Goal: Task Accomplishment & Management: Manage account settings

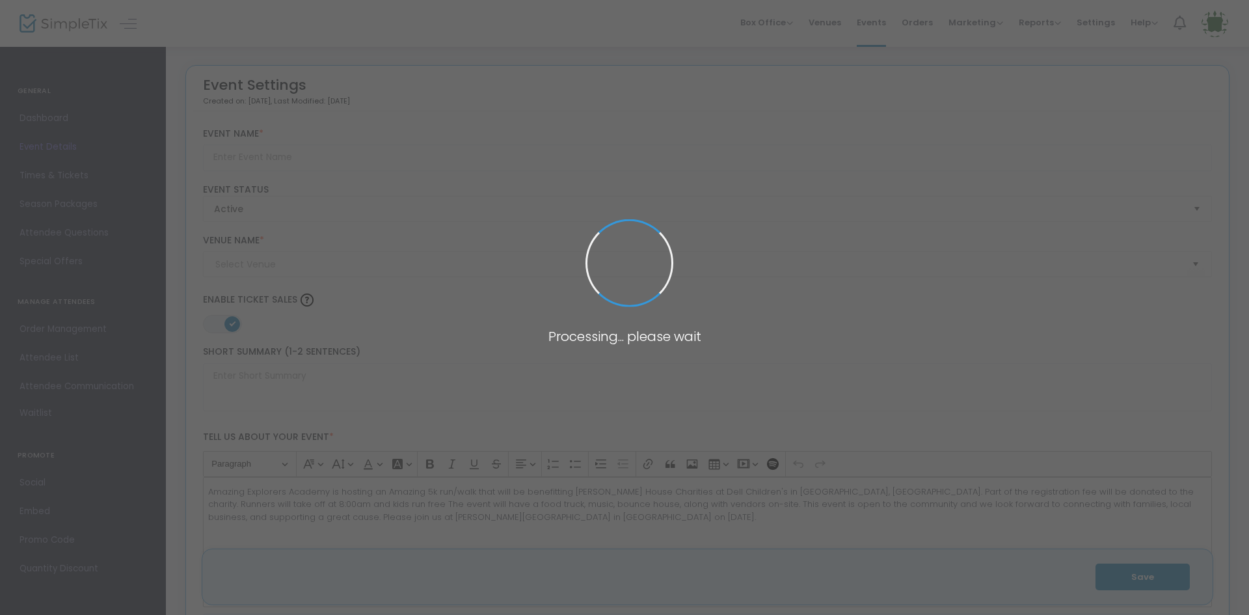
type input "Amazing 5K for a Cause"
type textarea "Amazing Explorers Academy is hosting an Amazing 5k run/walk that will be benefi…"
type input "Register Now"
checkbox input "true"
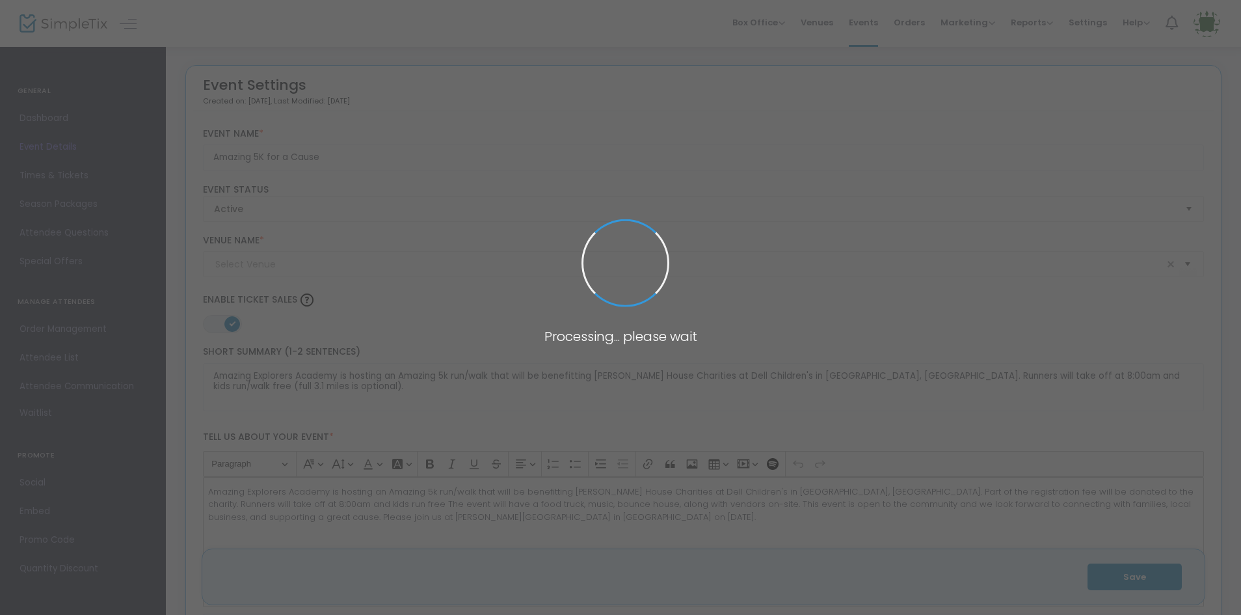
type input "[PERSON_NAME][GEOGRAPHIC_DATA]"
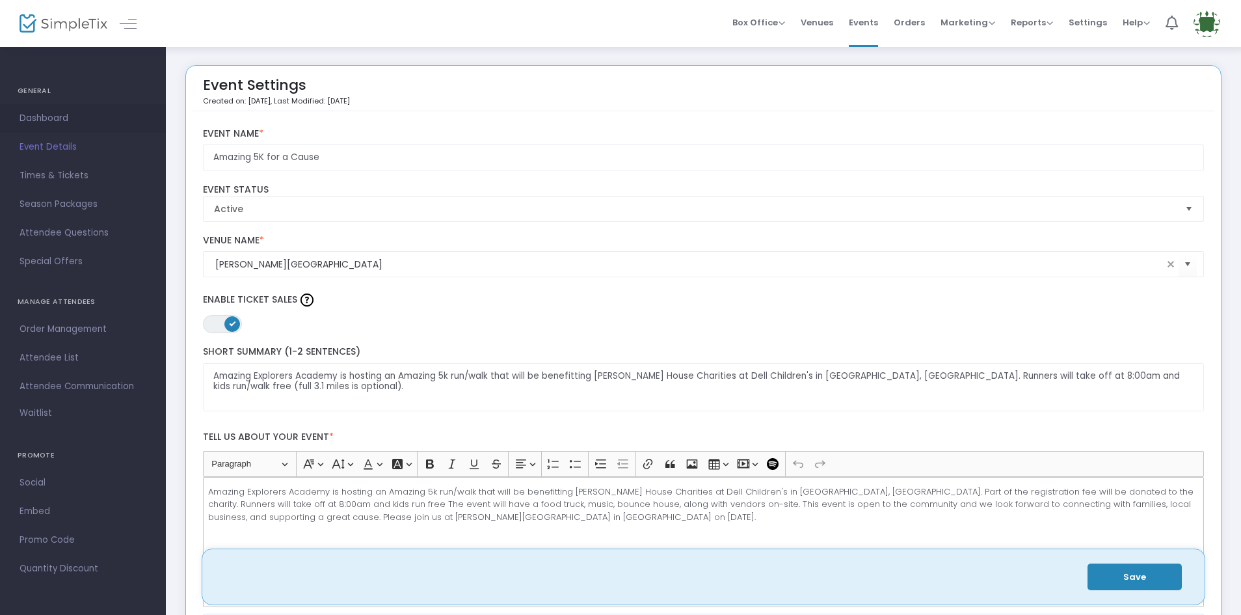
click at [61, 109] on link "Dashboard" at bounding box center [83, 118] width 166 height 29
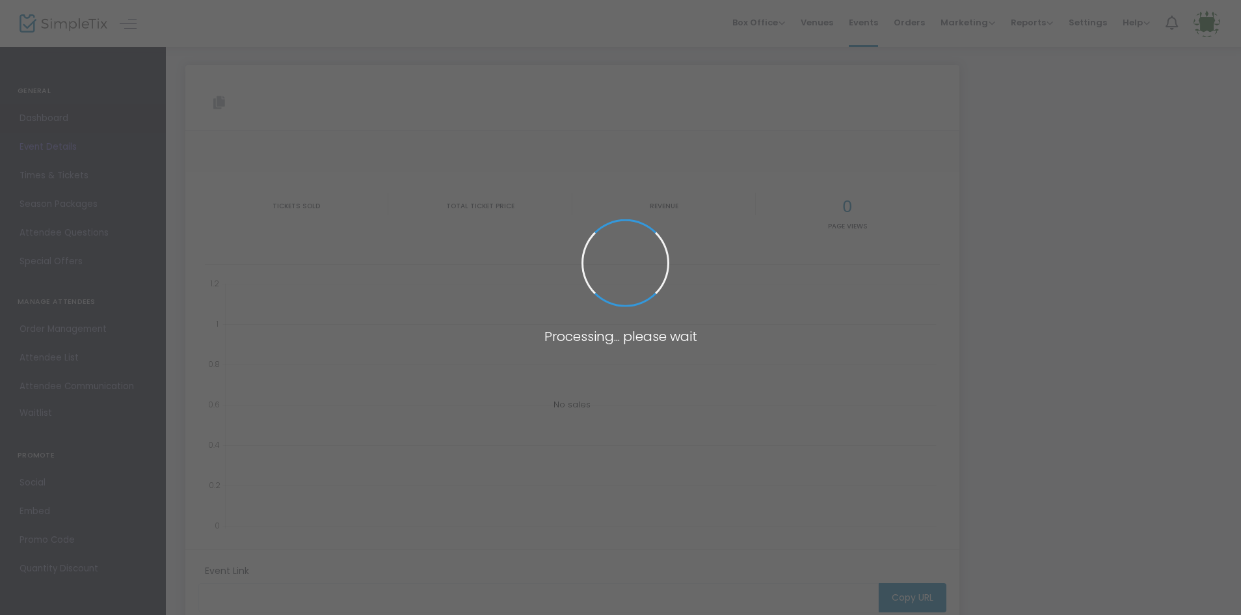
type input "[URL][DOMAIN_NAME]"
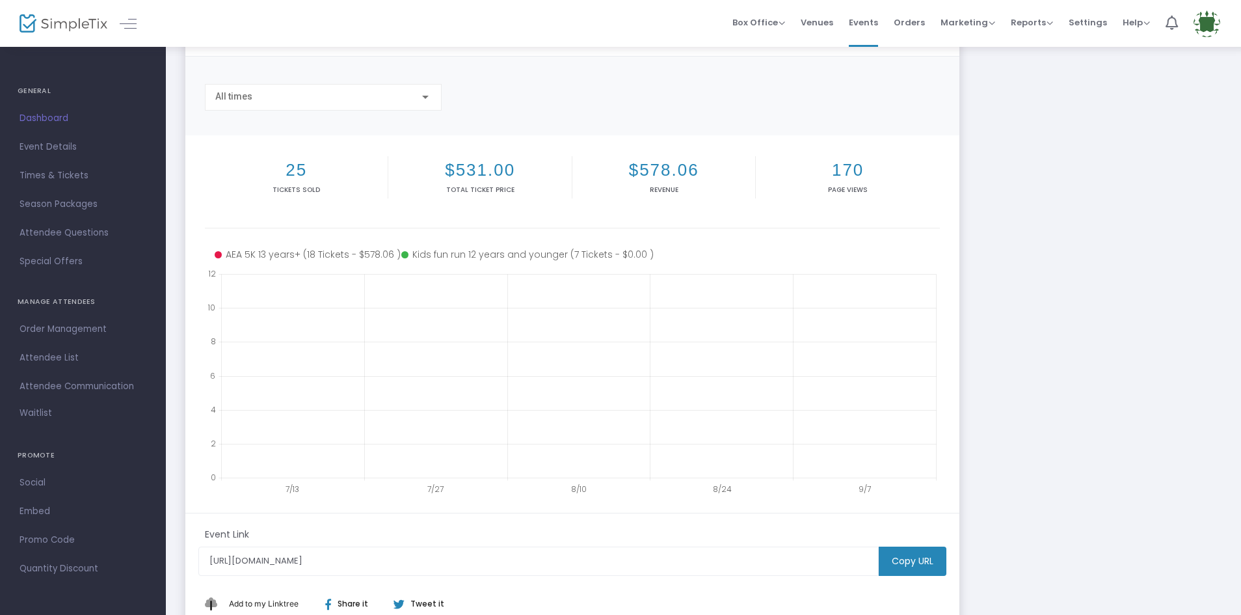
scroll to position [182, 0]
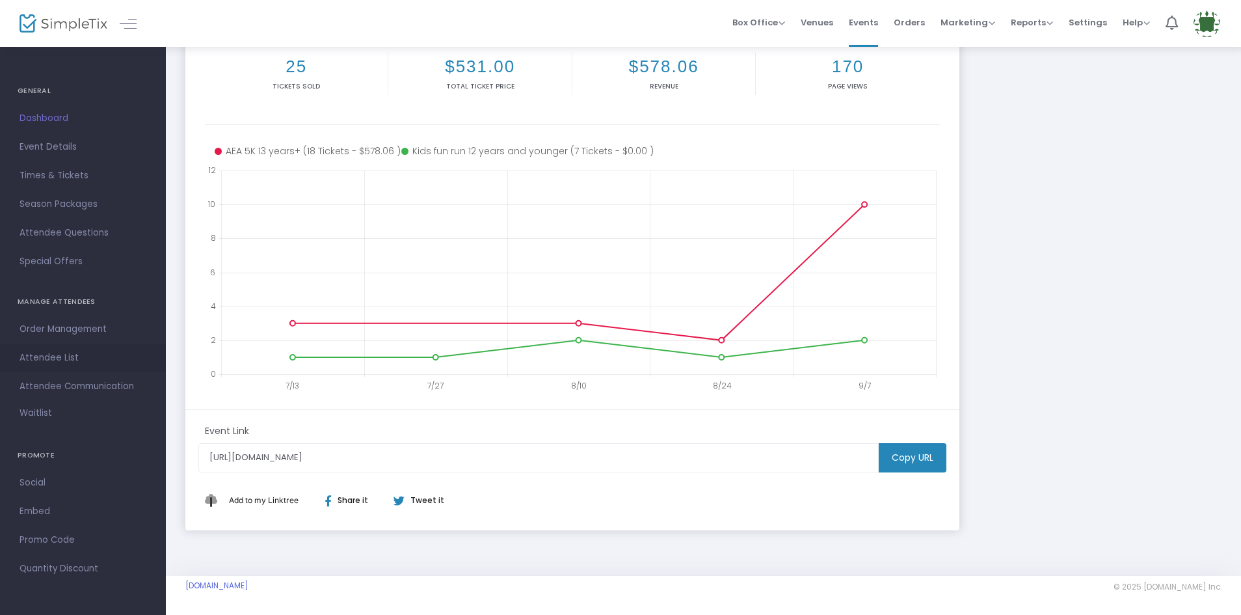
click at [66, 349] on link "Attendee List" at bounding box center [83, 357] width 166 height 29
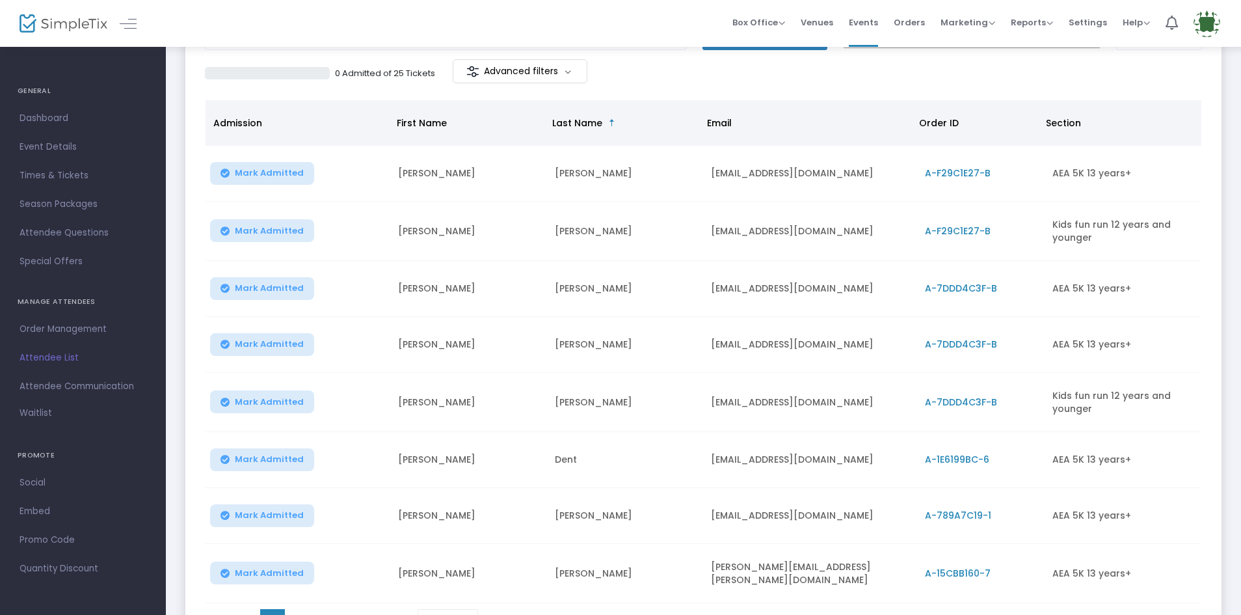
scroll to position [237, 0]
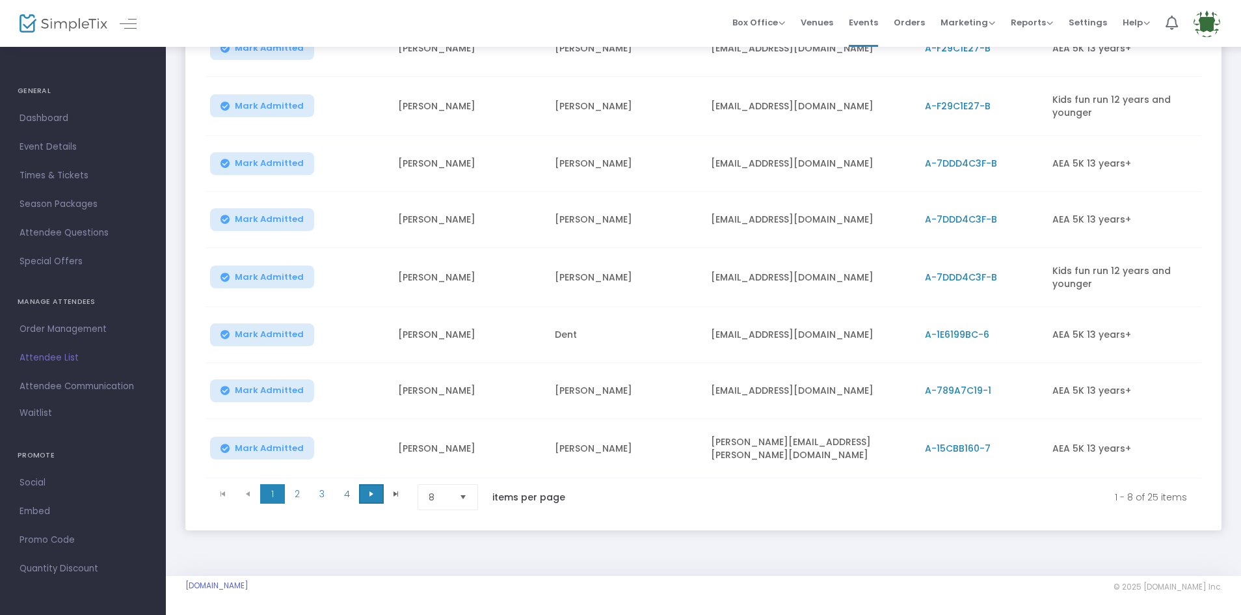
click at [377, 491] on span at bounding box center [371, 494] width 25 height 20
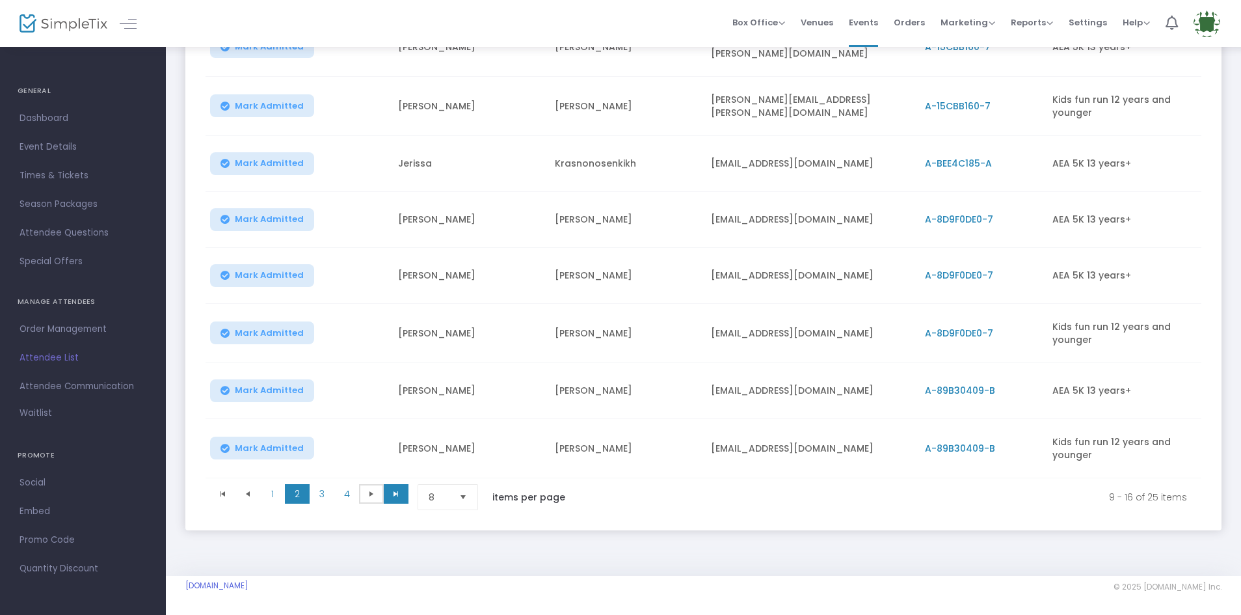
scroll to position [241, 0]
click at [368, 490] on span "Go to the next page" at bounding box center [371, 494] width 10 height 10
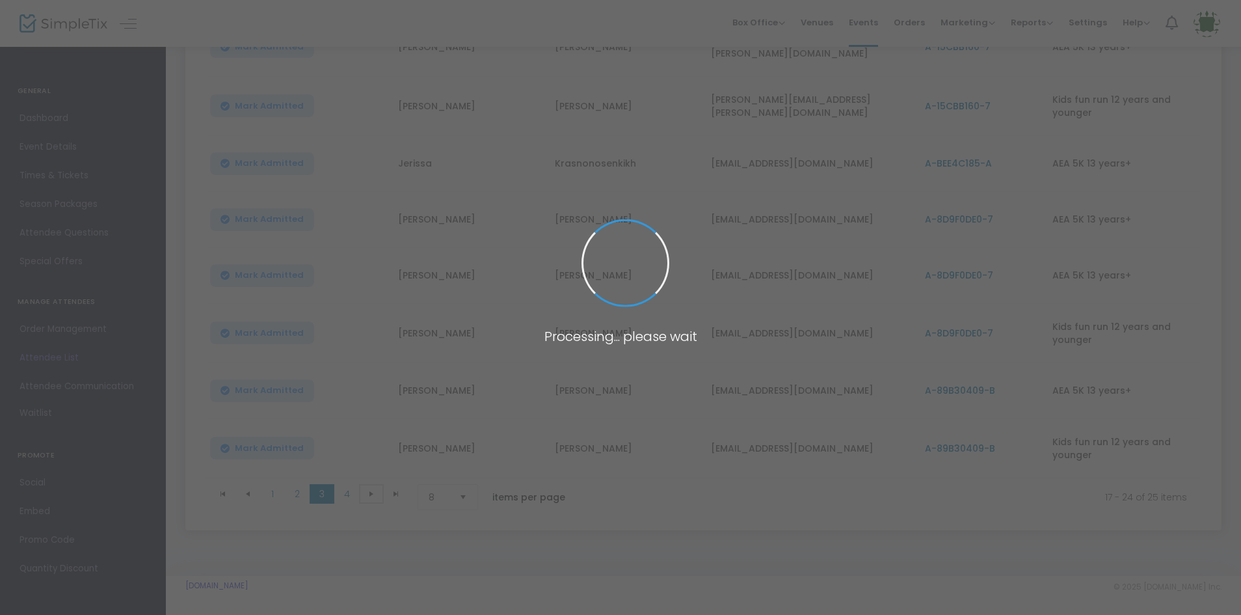
scroll to position [237, 0]
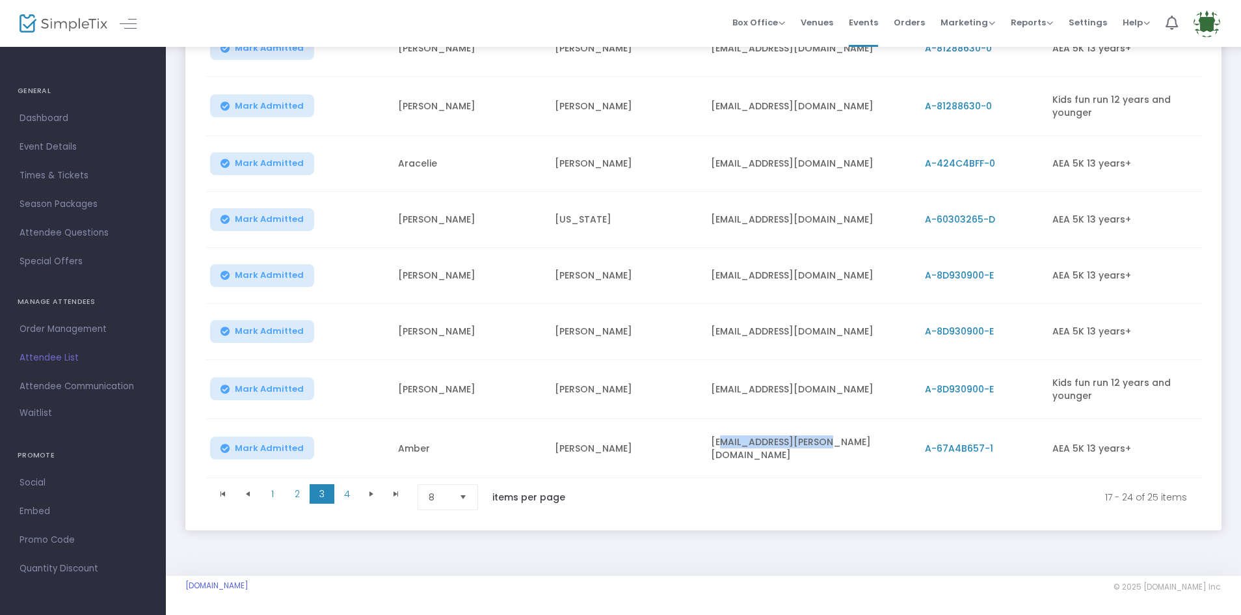
drag, startPoint x: 830, startPoint y: 442, endPoint x: 726, endPoint y: 444, distance: 104.1
click at [726, 444] on td "[EMAIL_ADDRESS][PERSON_NAME][DOMAIN_NAME]" at bounding box center [809, 448] width 213 height 59
drag, startPoint x: 823, startPoint y: 219, endPoint x: 701, endPoint y: 212, distance: 122.5
click at [701, 212] on tr "Mark Admitted [PERSON_NAME][US_STATE] [EMAIL_ADDRESS][DOMAIN_NAME] A-60303265-D…" at bounding box center [704, 220] width 996 height 56
copy tr "[EMAIL_ADDRESS][DOMAIN_NAME]"
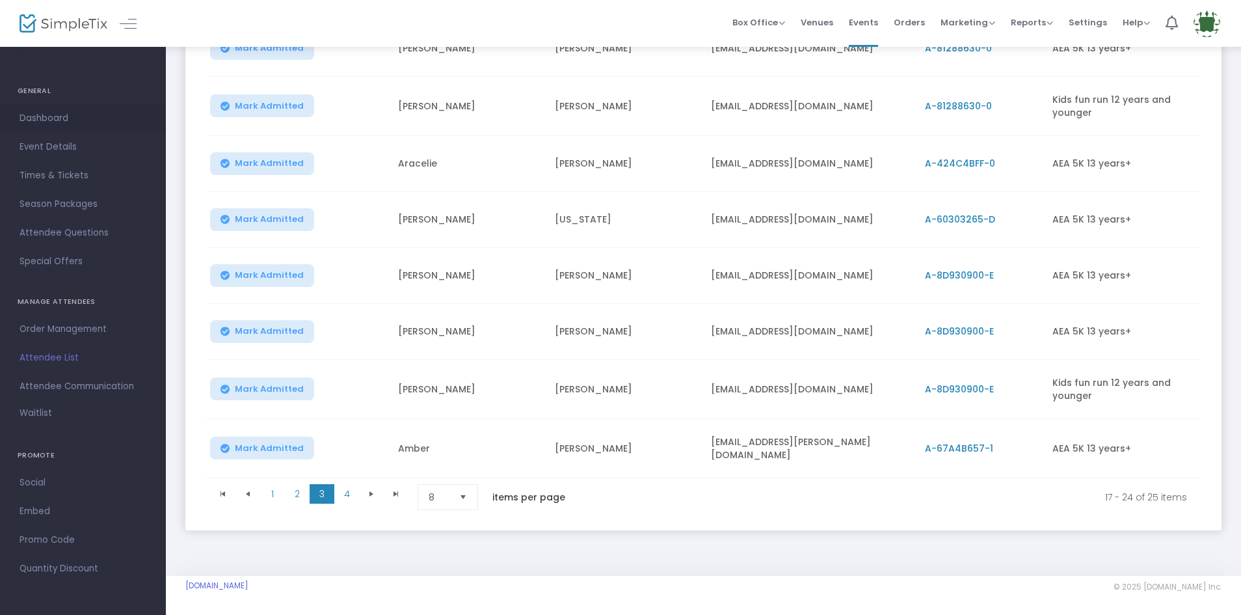
click at [62, 119] on span "Dashboard" at bounding box center [83, 118] width 127 height 17
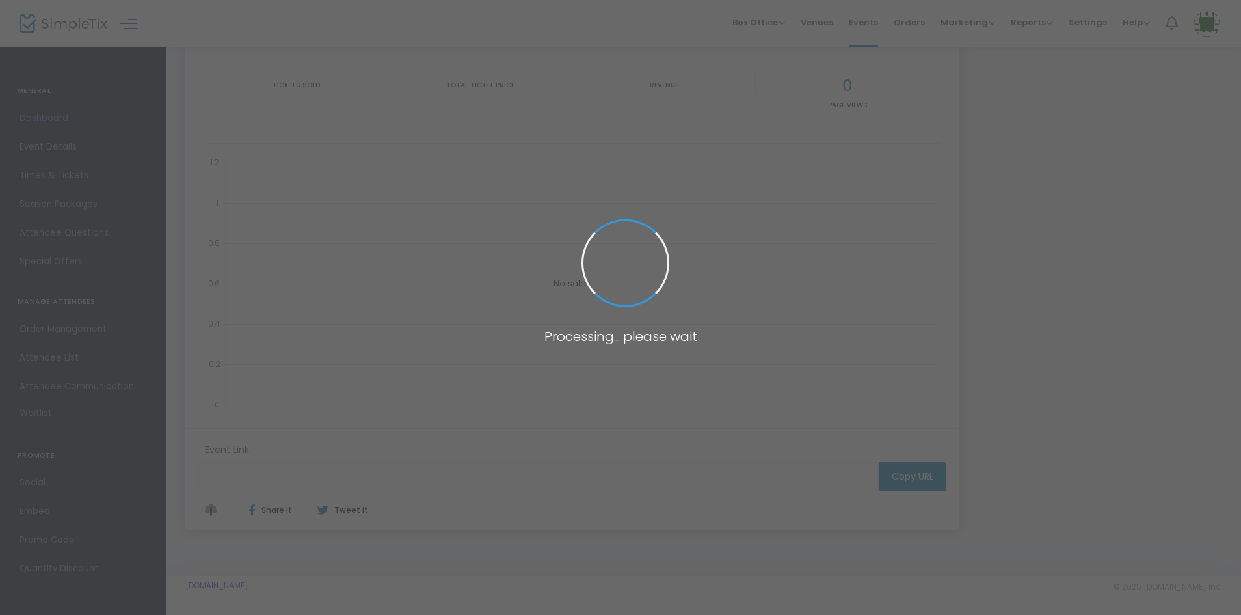
type input "[URL][DOMAIN_NAME]"
